Goal: Task Accomplishment & Management: Use online tool/utility

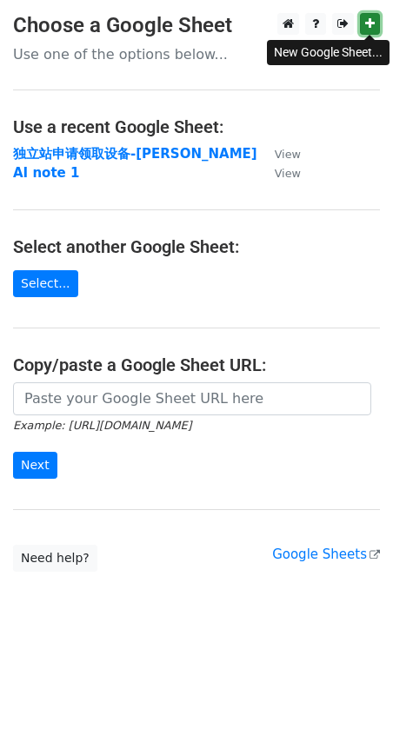
click at [375, 20] on link at bounding box center [370, 24] width 20 height 22
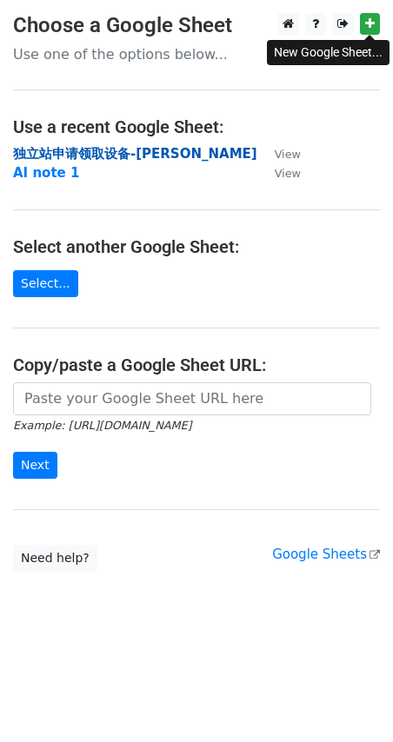
click at [150, 155] on strong "独立站申请领取设备-[PERSON_NAME]" at bounding box center [135, 154] width 244 height 16
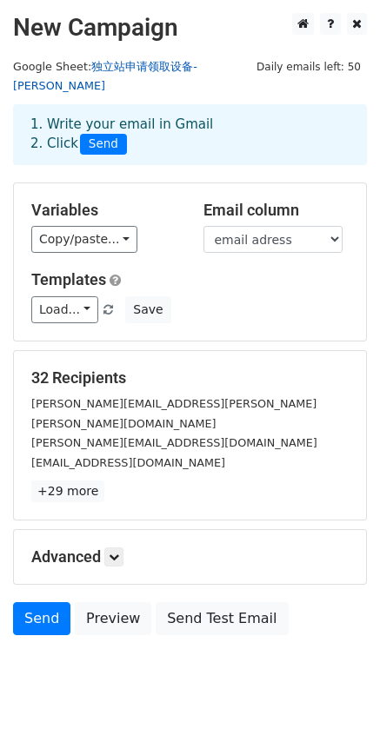
click at [116, 70] on link "独立站申请领取设备-[PERSON_NAME]" at bounding box center [105, 76] width 184 height 33
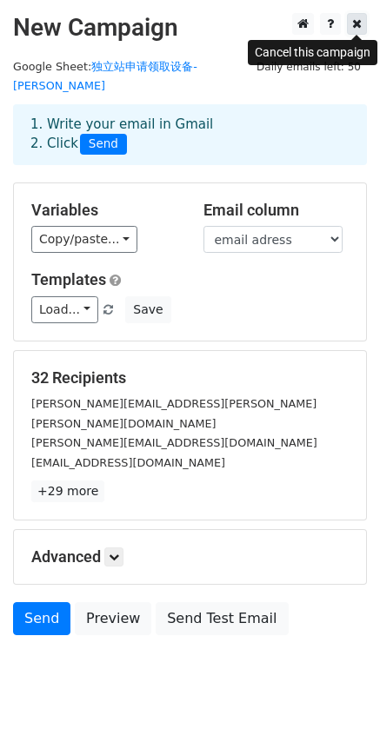
click at [360, 23] on icon at bounding box center [357, 23] width 10 height 12
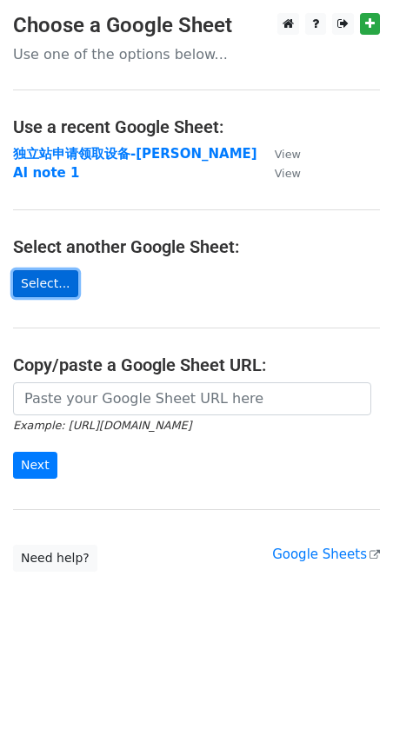
click at [58, 289] on link "Select..." at bounding box center [45, 283] width 65 height 27
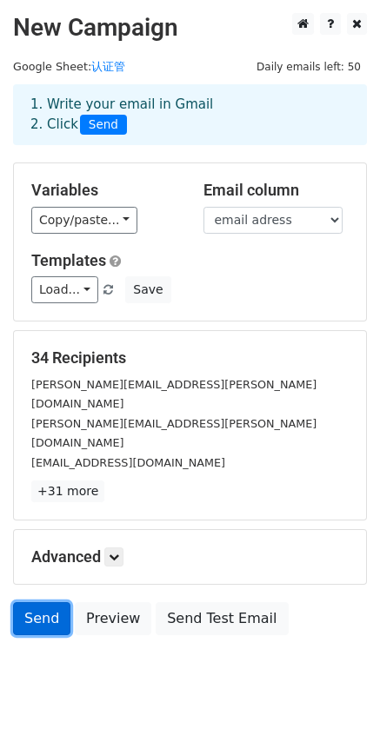
click at [42, 602] on link "Send" at bounding box center [41, 618] width 57 height 33
